Goal: Task Accomplishment & Management: Use online tool/utility

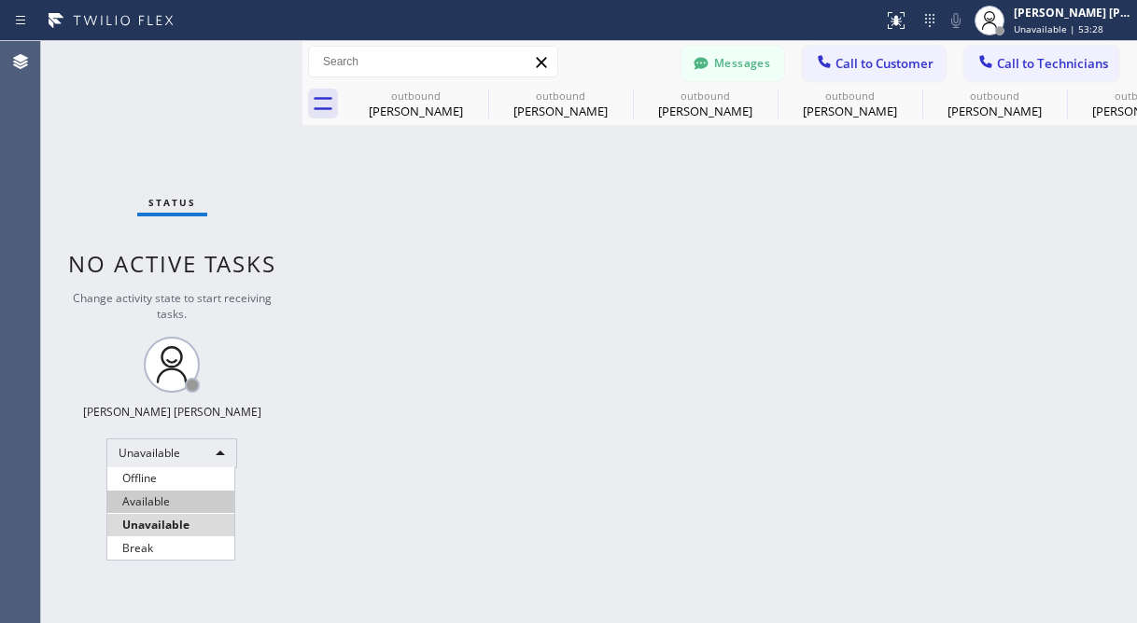
click at [180, 498] on li "Available" at bounding box center [170, 502] width 127 height 22
click at [860, 66] on span "Call to Customer" at bounding box center [884, 63] width 98 height 17
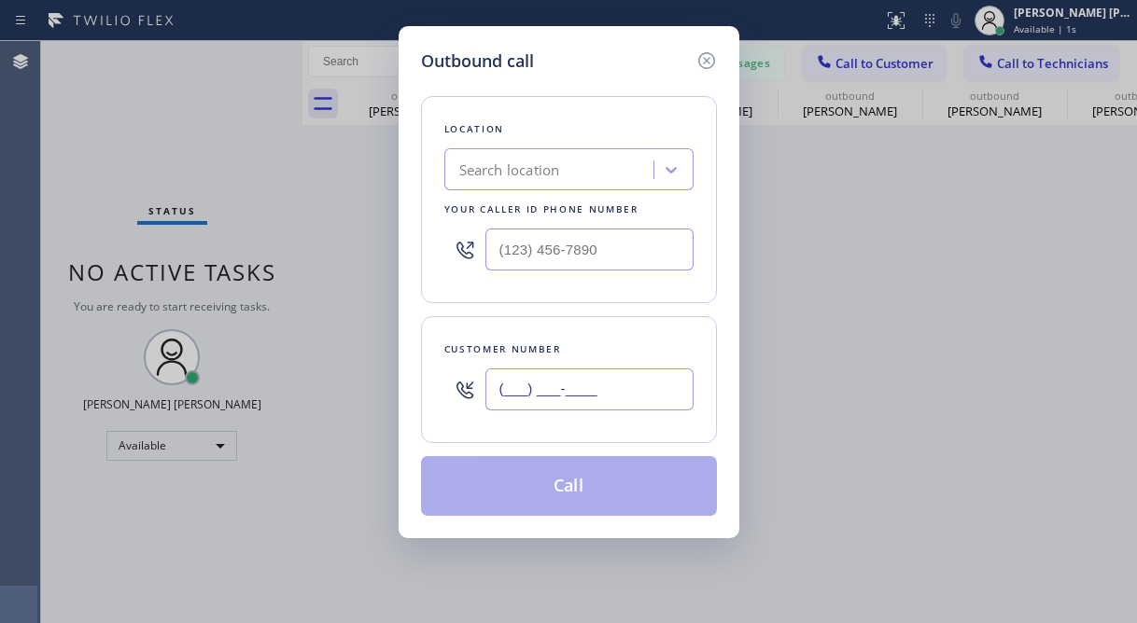
click at [550, 408] on input "(___) ___-____" at bounding box center [589, 390] width 208 height 42
paste input "540) 209-1141"
type input "[PHONE_NUMBER]"
click at [176, 146] on div "Outbound call Location Search location Your caller id phone number Customer num…" at bounding box center [568, 311] width 1137 height 623
click at [502, 178] on div "Search location" at bounding box center [509, 170] width 101 height 21
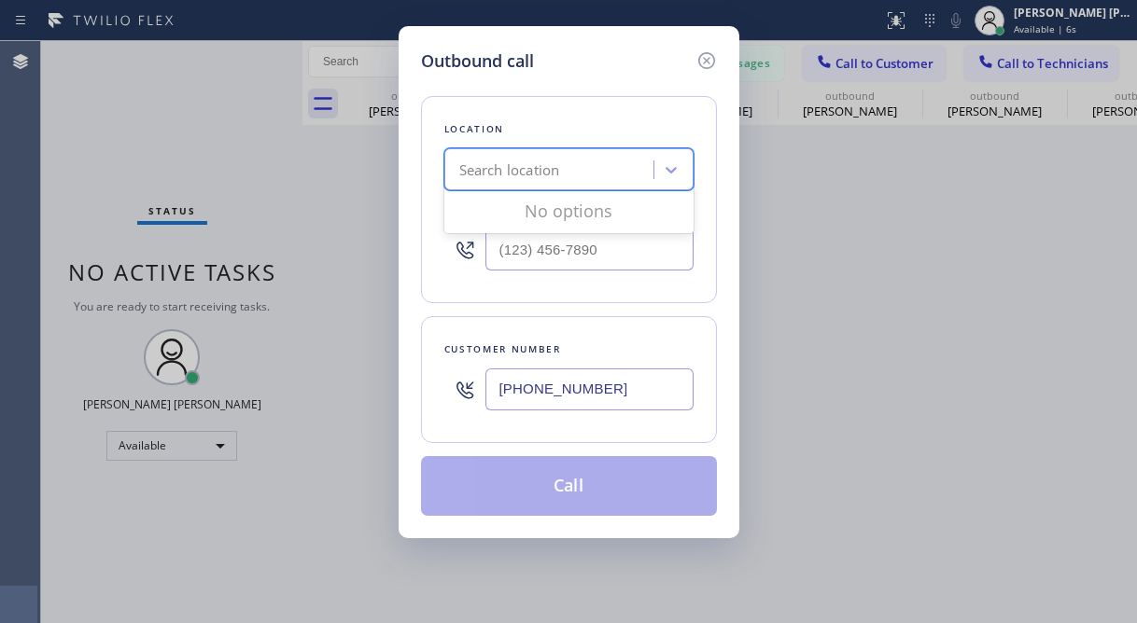
paste input "Electric Wire Services Cupertino"
type input "Electric Wire Services Cupertino"
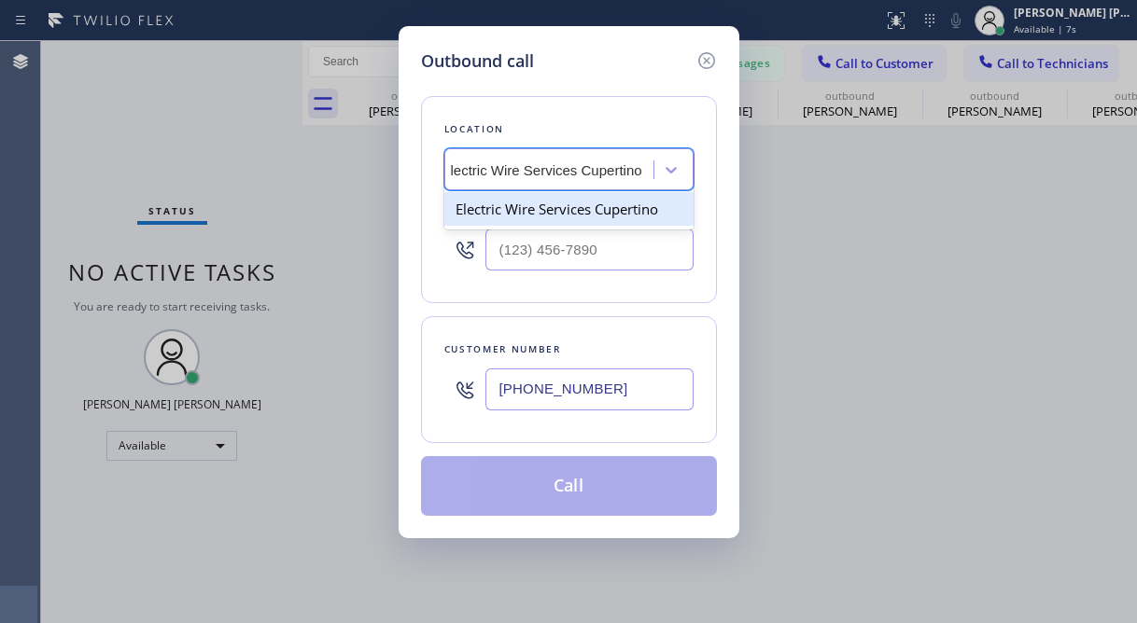
click at [581, 214] on div "Electric Wire Services Cupertino" at bounding box center [568, 209] width 249 height 34
type input "[PHONE_NUMBER]"
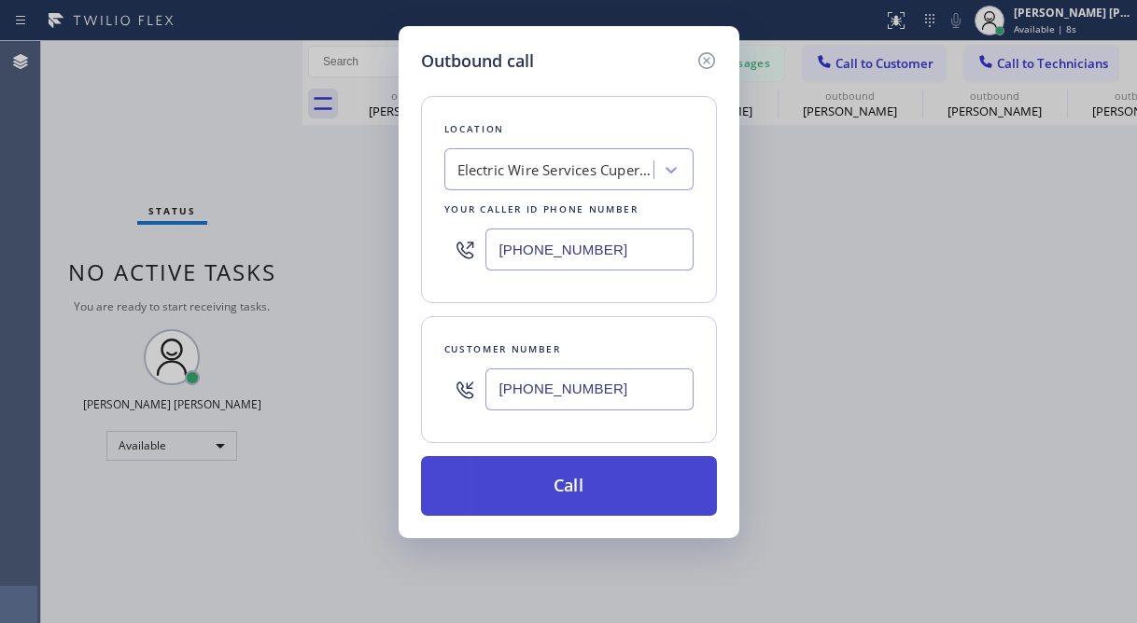
click at [575, 479] on button "Call" at bounding box center [569, 486] width 296 height 60
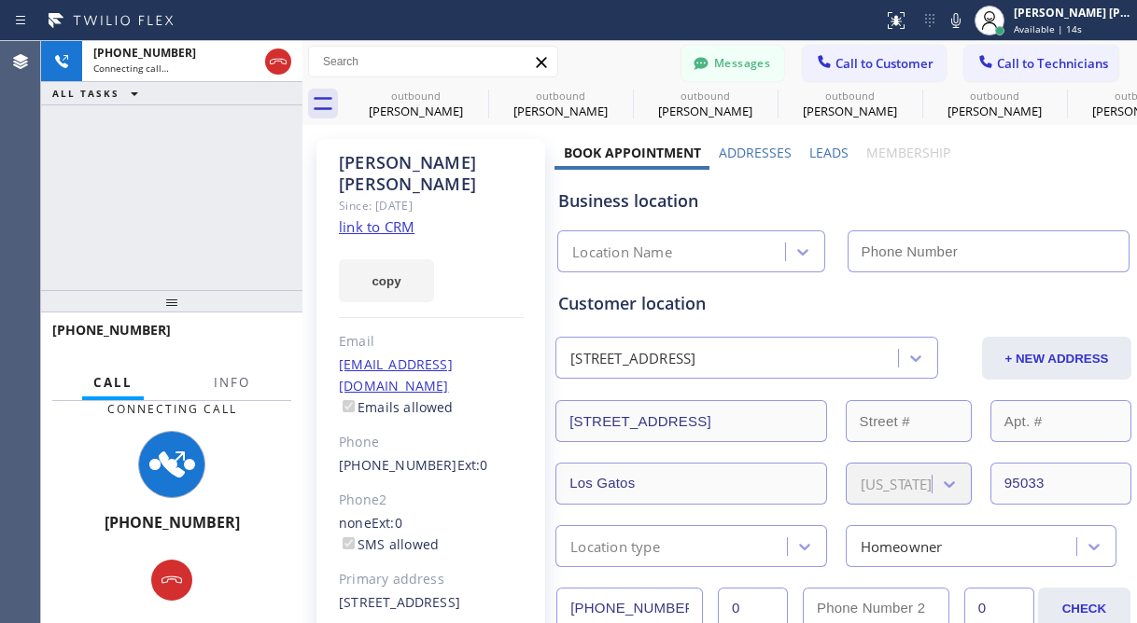
type input "[PHONE_NUMBER]"
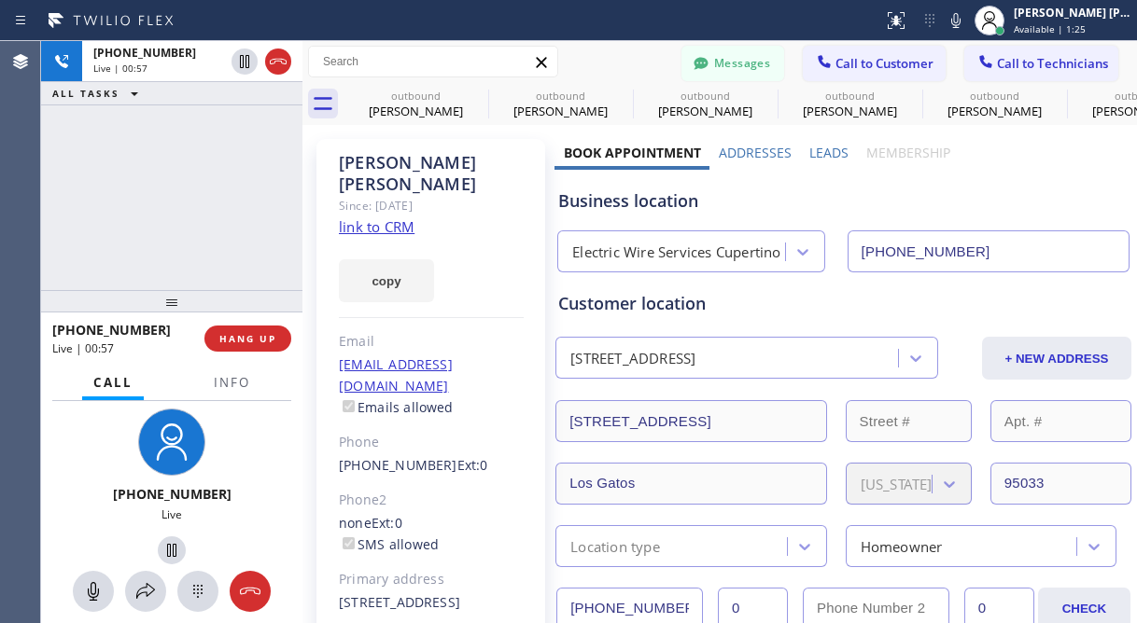
click at [147, 189] on div "[PHONE_NUMBER] Live | 00:57 ALL TASKS ALL TASKS ACTIVE TASKS TASKS IN WRAP UP" at bounding box center [171, 165] width 261 height 249
click at [163, 174] on div "[PHONE_NUMBER] Live | 01:03 ALL TASKS ALL TASKS ACTIVE TASKS TASKS IN WRAP UP" at bounding box center [171, 165] width 261 height 249
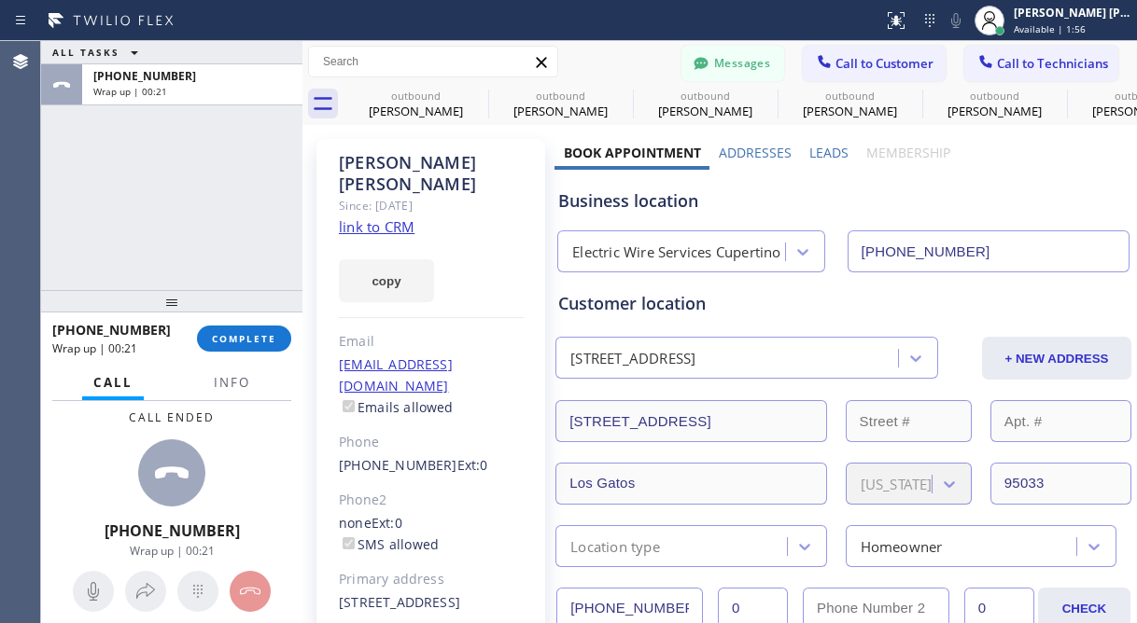
drag, startPoint x: 115, startPoint y: 197, endPoint x: 290, endPoint y: 318, distance: 213.3
click at [115, 197] on div "ALL TASKS ALL TASKS ACTIVE TASKS TASKS IN WRAP UP [PHONE_NUMBER] Wrap up | 00:21" at bounding box center [171, 165] width 261 height 249
click at [265, 343] on span "COMPLETE" at bounding box center [244, 338] width 64 height 13
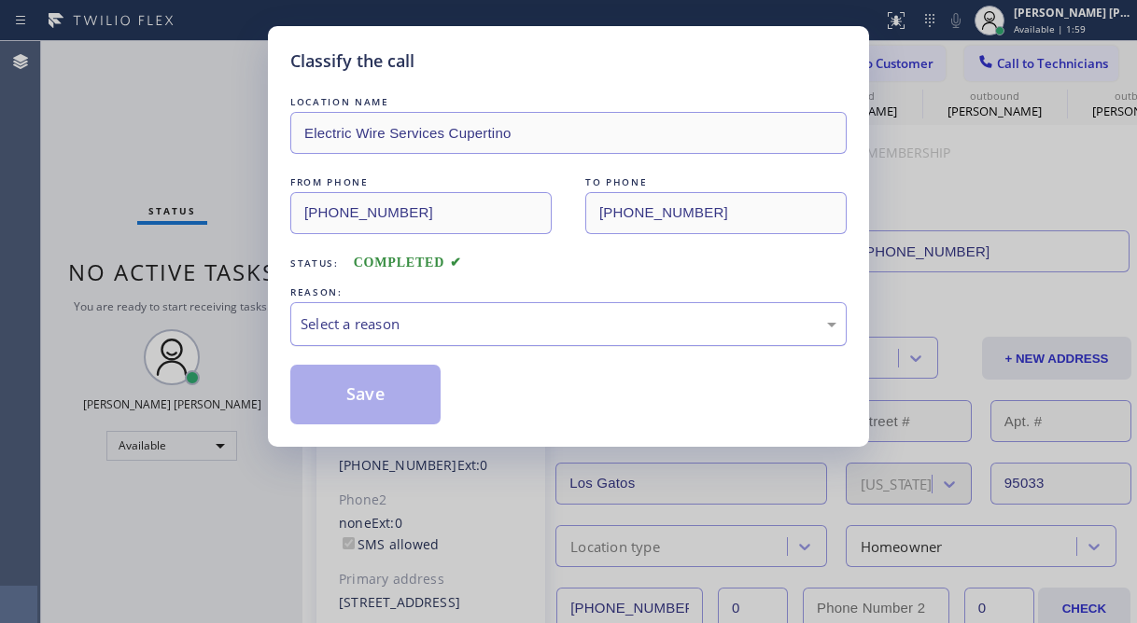
click at [404, 314] on div "Select a reason" at bounding box center [569, 324] width 536 height 21
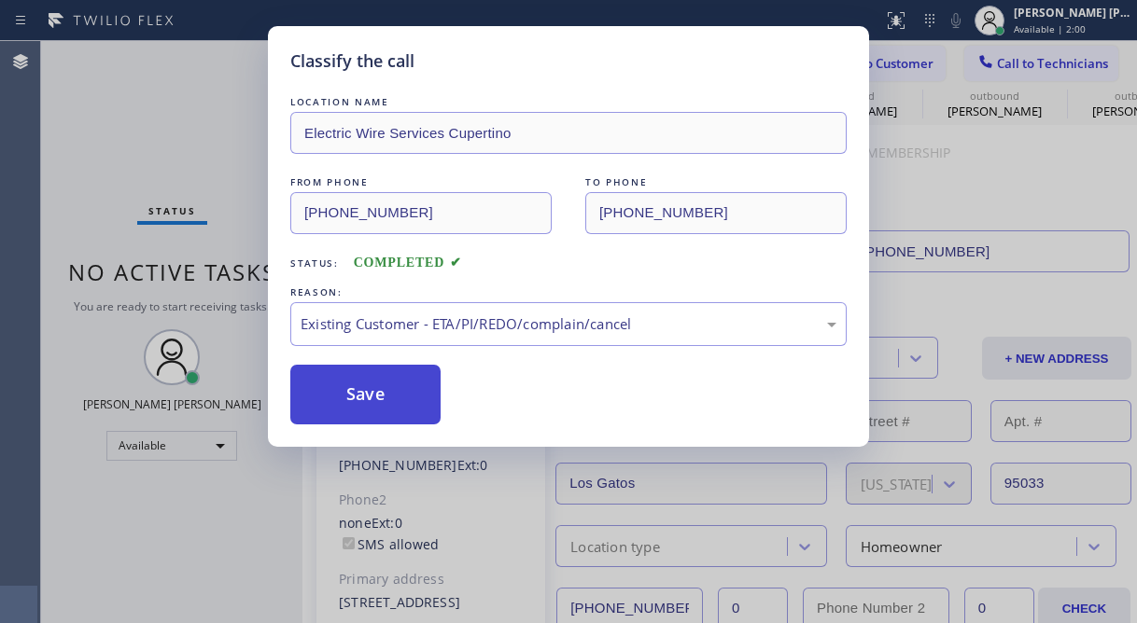
click at [331, 366] on button "Save" at bounding box center [365, 395] width 150 height 60
click at [331, 371] on button "Save" at bounding box center [365, 395] width 150 height 60
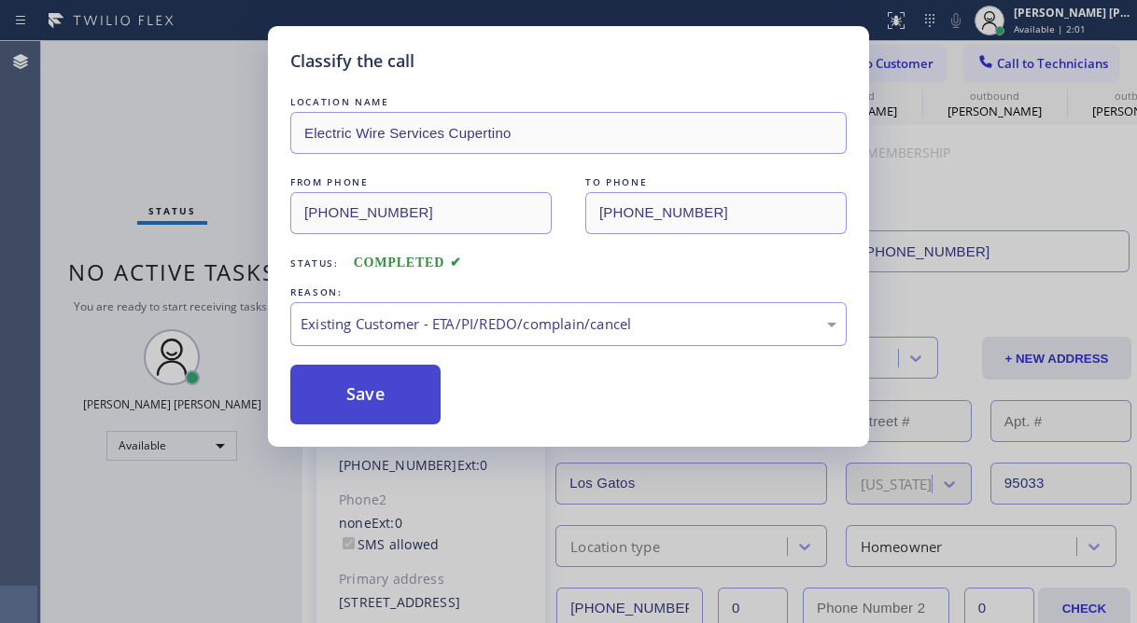
click at [333, 381] on button "Save" at bounding box center [365, 395] width 150 height 60
type input "[PHONE_NUMBER]"
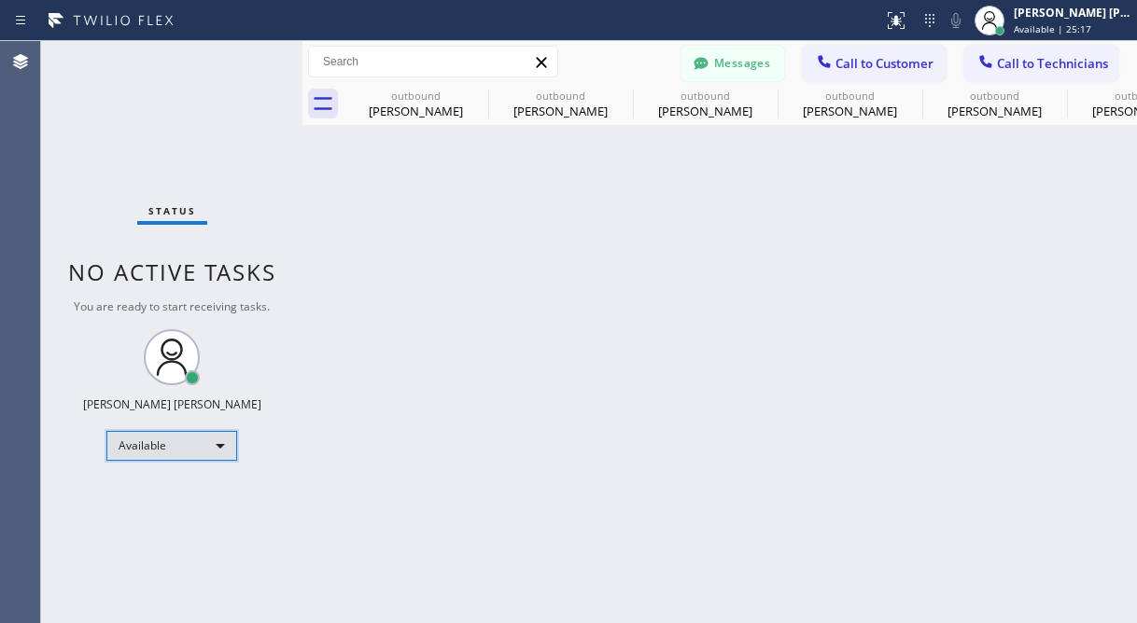
click at [211, 451] on div "Available" at bounding box center [171, 446] width 131 height 30
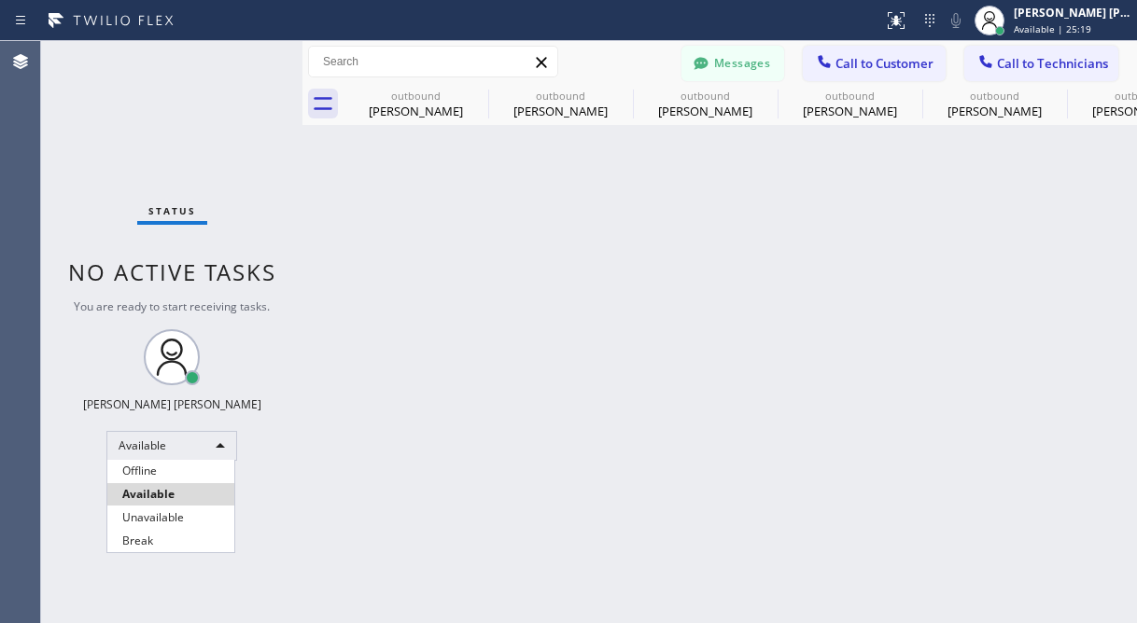
click at [777, 380] on div at bounding box center [568, 311] width 1137 height 623
click at [719, 66] on button "Messages" at bounding box center [732, 63] width 103 height 35
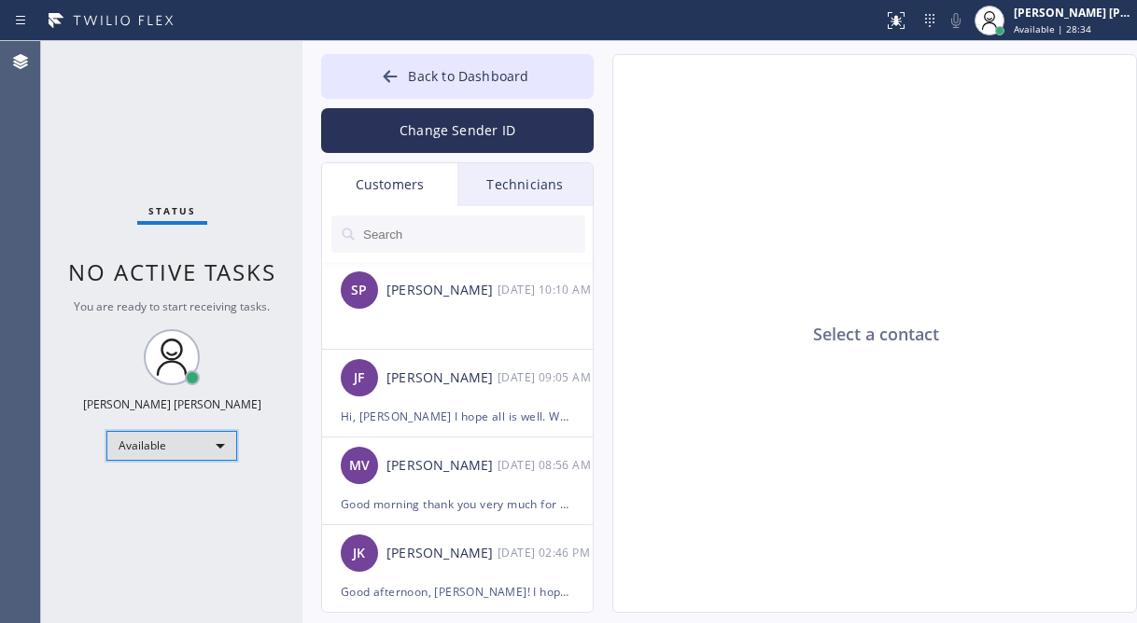
click at [170, 456] on div "Available" at bounding box center [171, 446] width 131 height 30
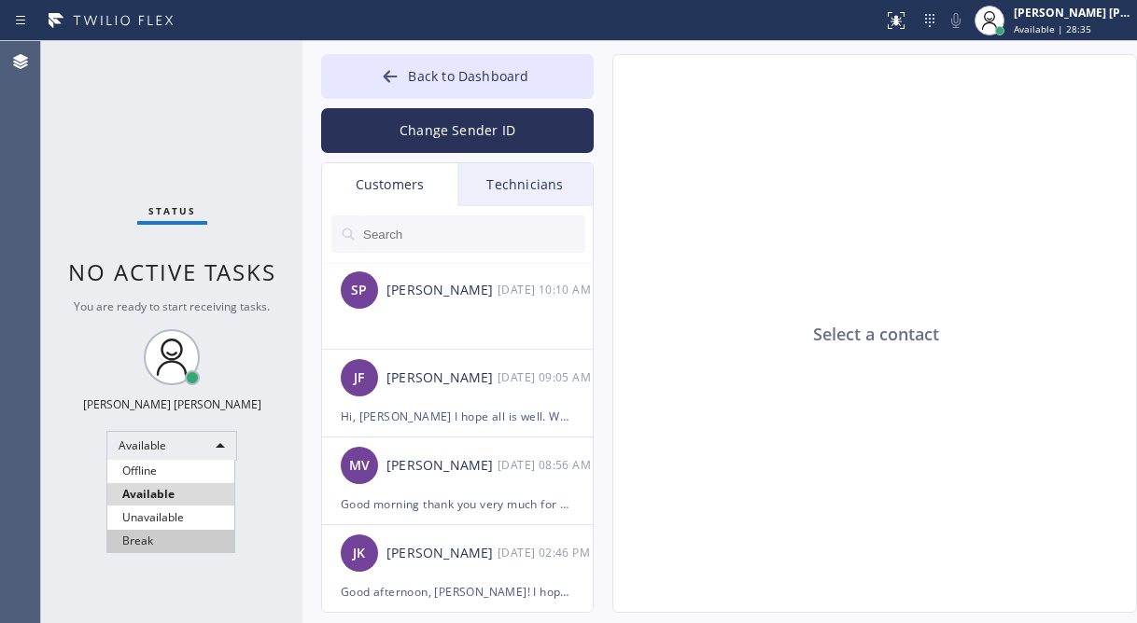
click at [160, 531] on li "Break" at bounding box center [170, 541] width 127 height 22
